Goal: Task Accomplishment & Management: Manage account settings

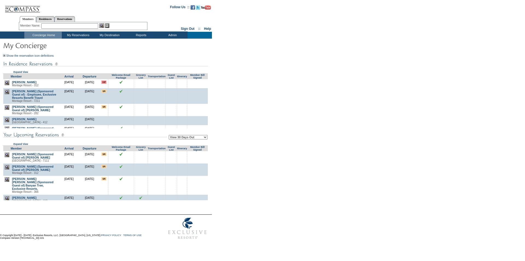
scroll to position [435, 0]
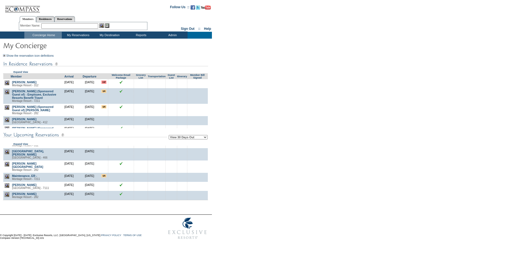
click at [6, 154] on img at bounding box center [7, 151] width 5 height 5
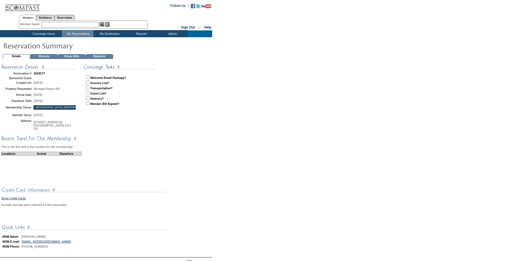
click at [87, 77] on input "checkbox" at bounding box center [88, 77] width 4 height 4
checkbox input "true"
click at [37, 32] on td "Concierge Home" at bounding box center [42, 33] width 37 height 7
